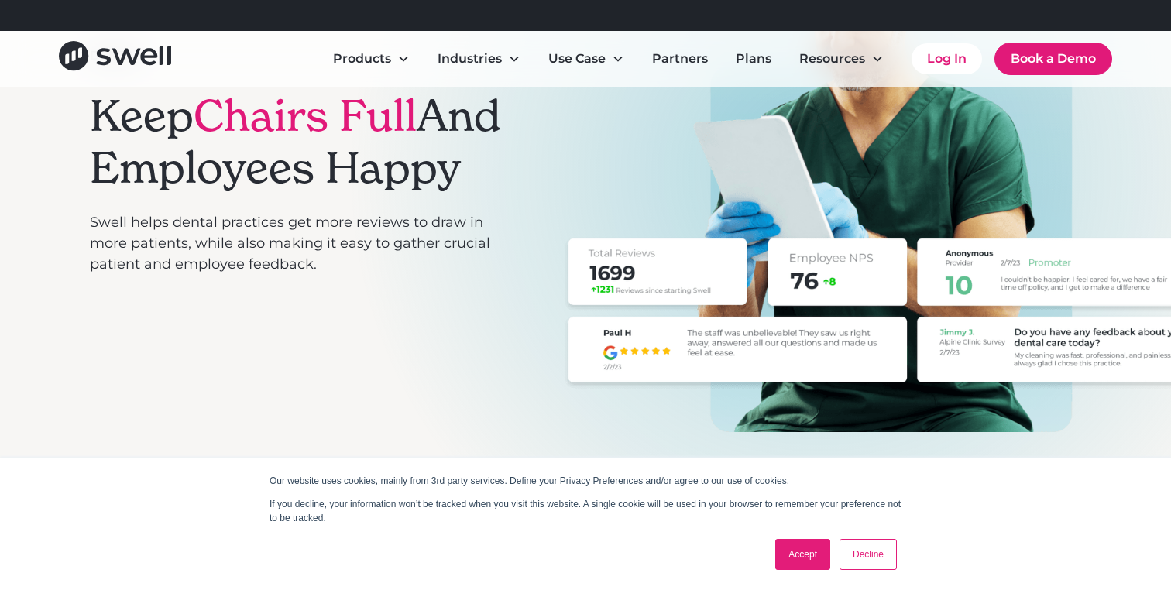
scroll to position [266, 0]
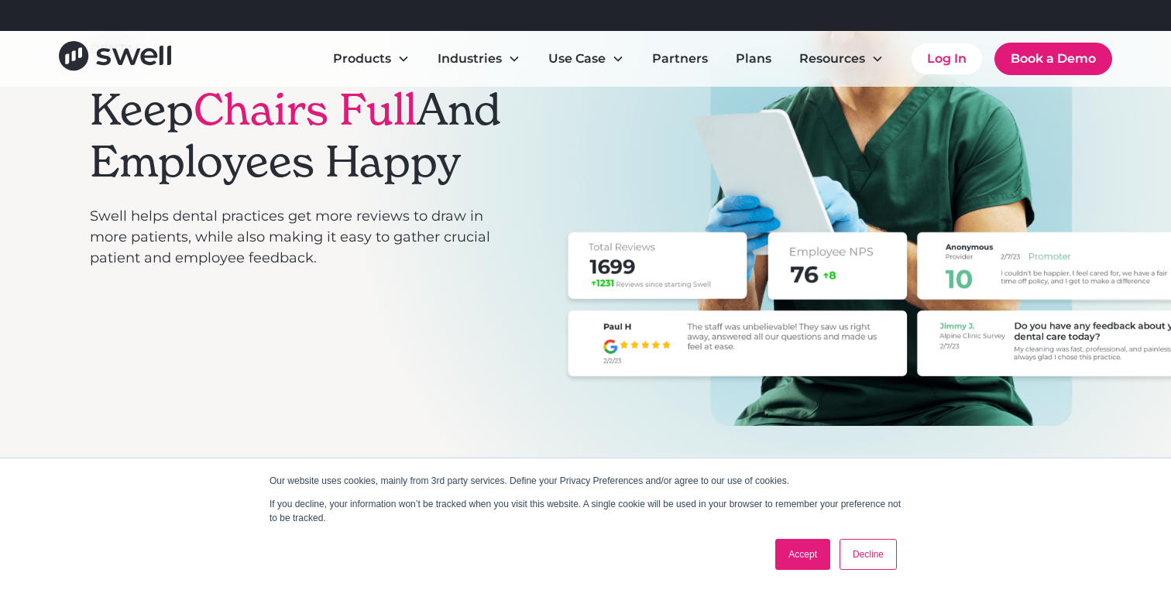
drag, startPoint x: 903, startPoint y: 582, endPoint x: 889, endPoint y: 561, distance: 25.8
click at [903, 582] on div "Our website uses cookies, mainly from 3rd party services. Define your Privacy P…" at bounding box center [585, 524] width 774 height 132
click at [881, 560] on link "Decline" at bounding box center [867, 554] width 57 height 31
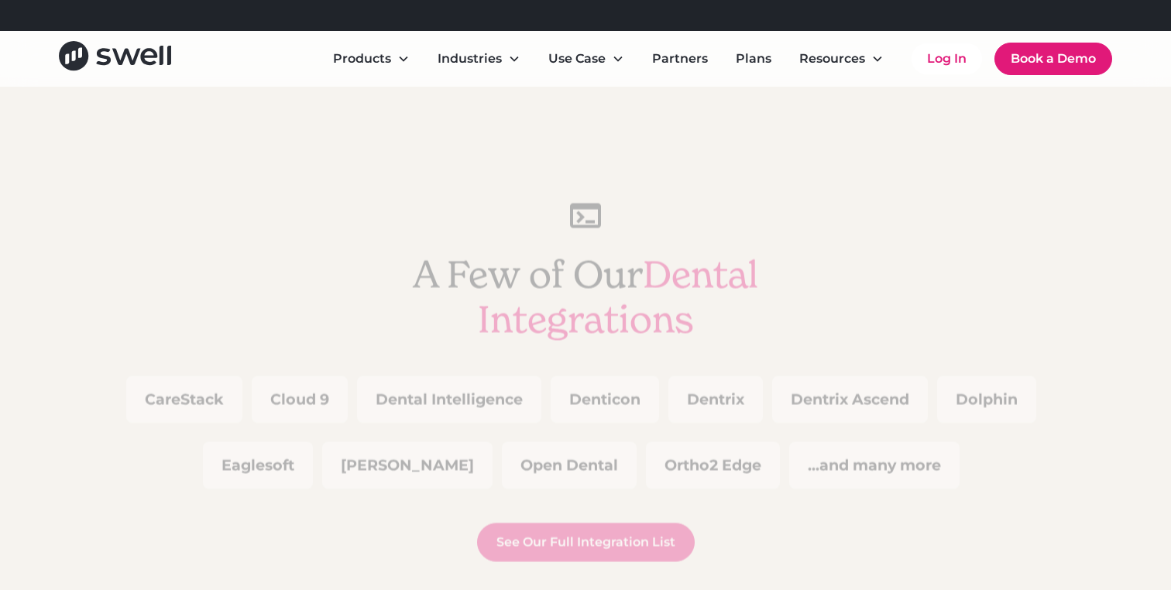
scroll to position [4478, 0]
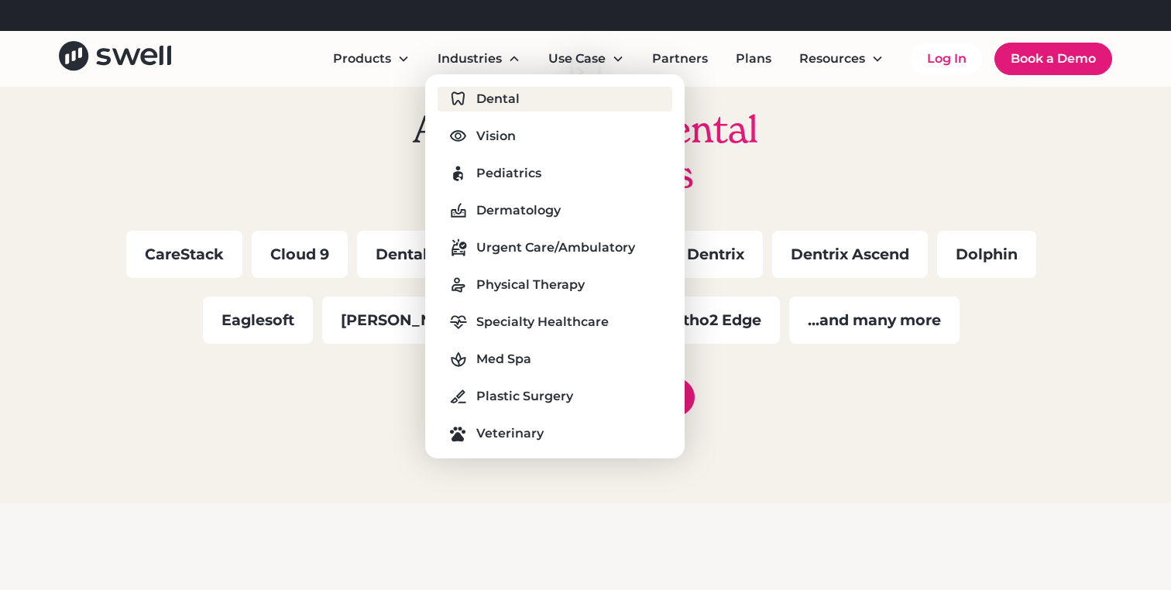
click at [525, 106] on link "Dental" at bounding box center [555, 99] width 234 height 25
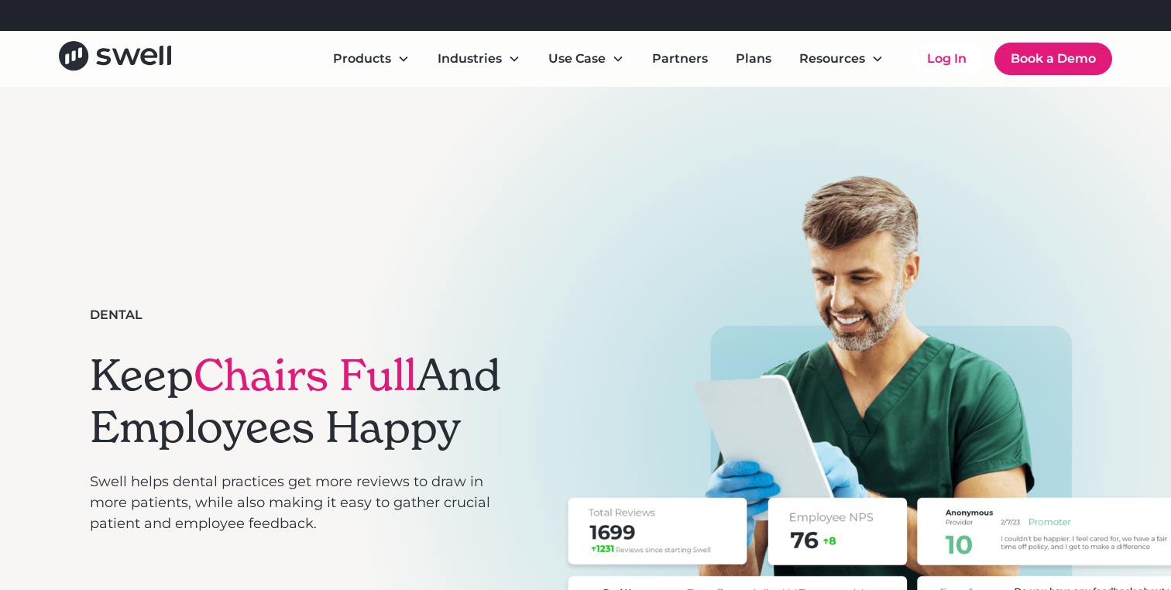
scroll to position [10, 0]
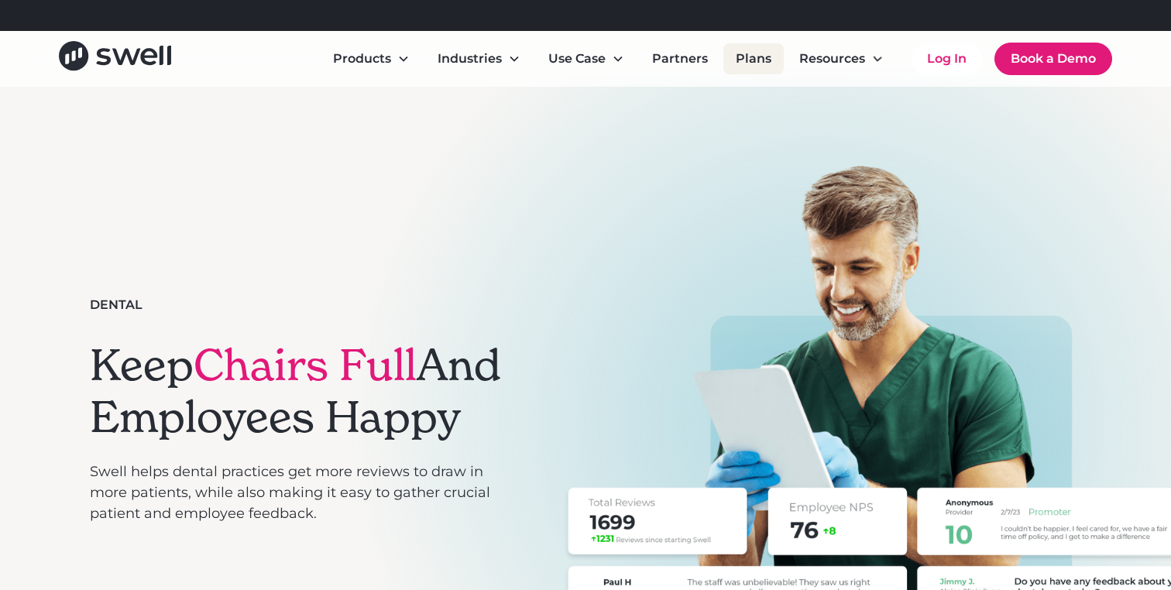
click at [755, 59] on link "Plans" at bounding box center [753, 58] width 60 height 31
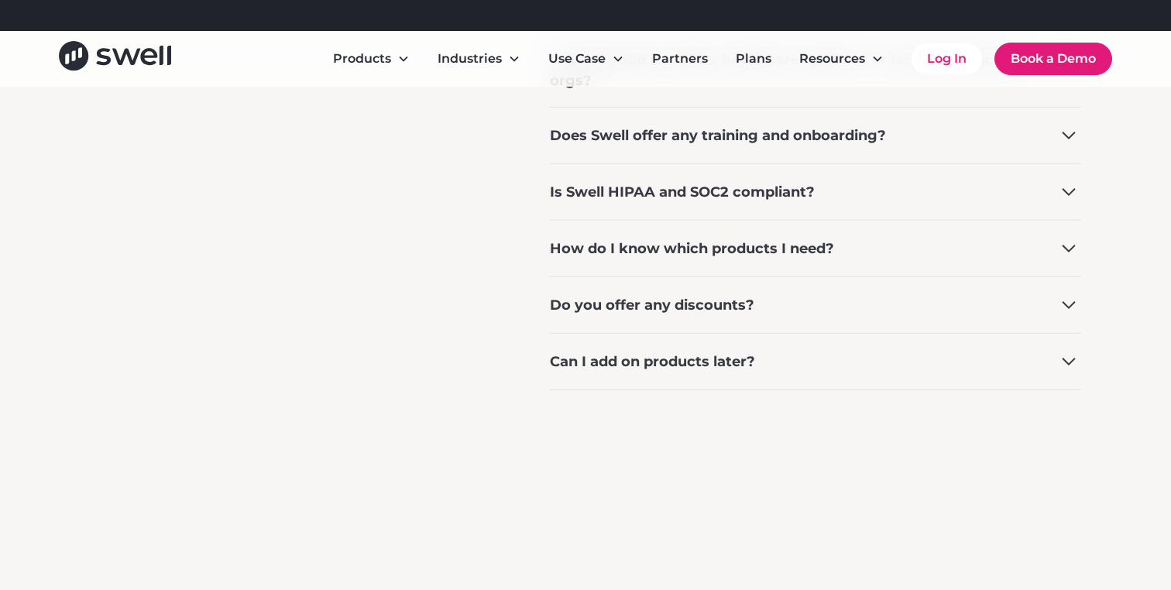
scroll to position [1505, 0]
